Goal: Information Seeking & Learning: Learn about a topic

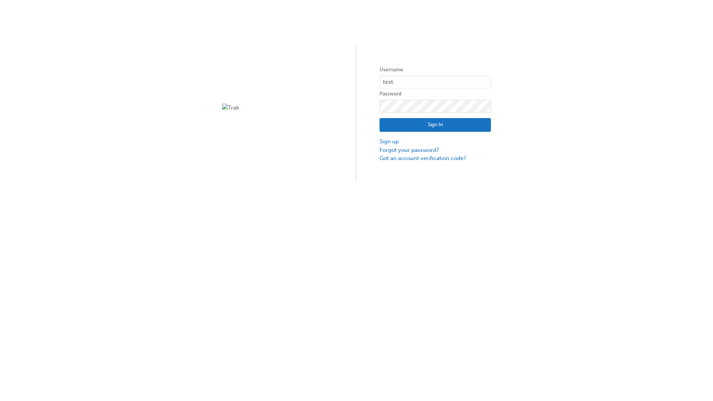
type input "test.e2e.user14"
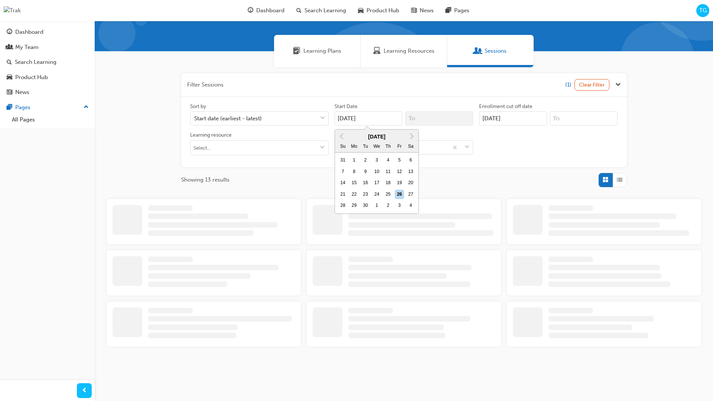
type input "[DATE]"
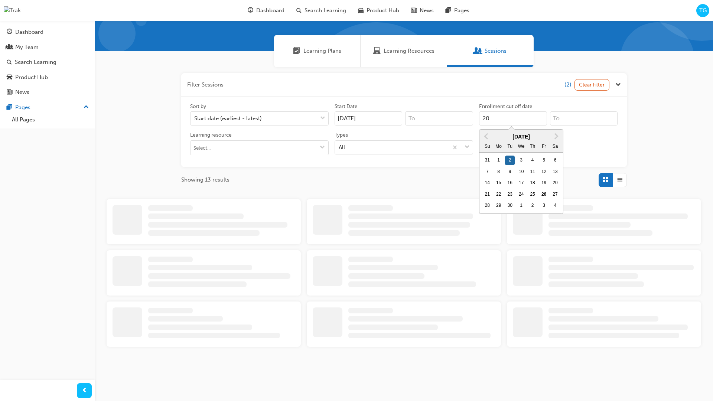
scroll to position [68, 0]
type input "[DATE]"
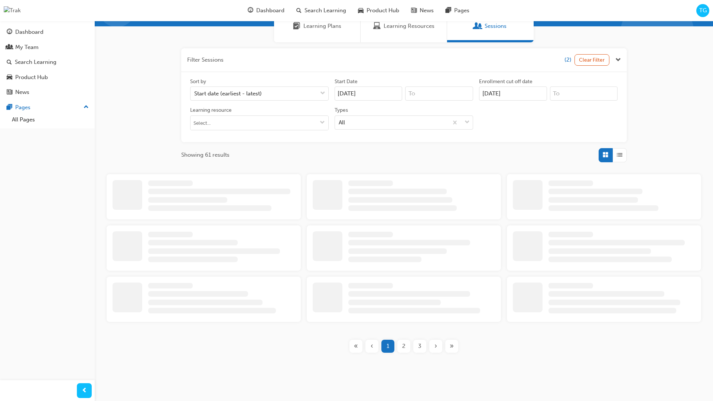
click at [339, 122] on input "Types All" at bounding box center [339, 122] width 1 height 6
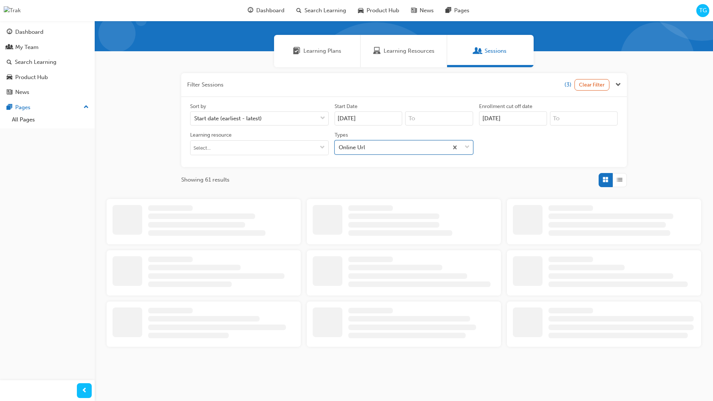
scroll to position [167, 0]
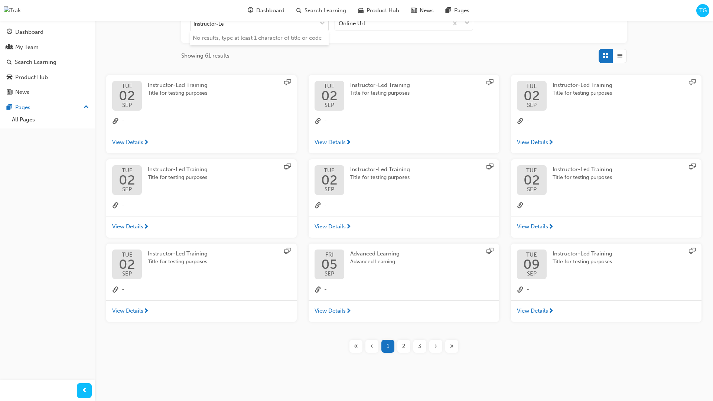
type input "Instructor-Led"
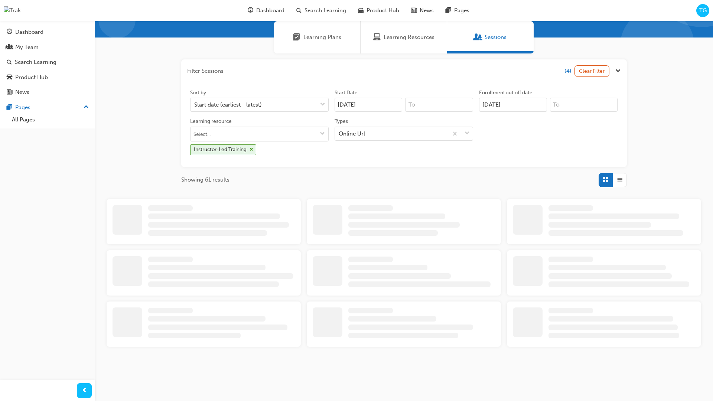
scroll to position [167, 0]
